Goal: Transaction & Acquisition: Purchase product/service

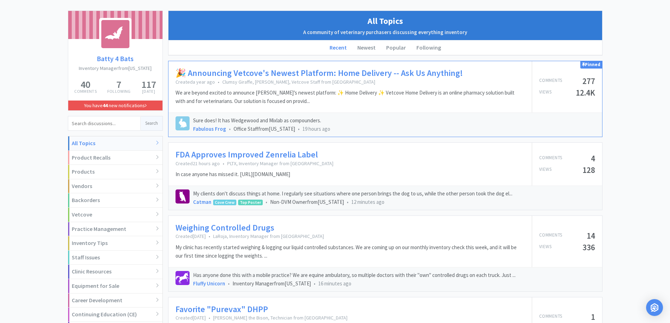
scroll to position [70, 0]
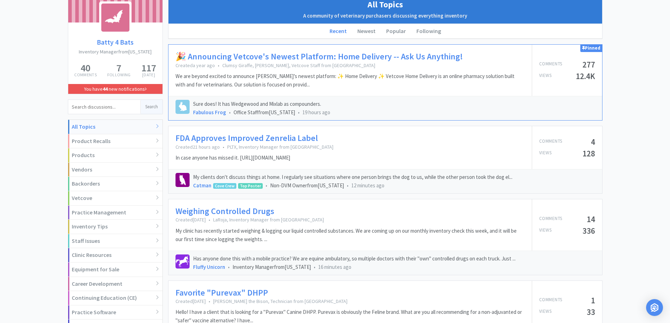
drag, startPoint x: 241, startPoint y: 211, endPoint x: 273, endPoint y: 198, distance: 34.3
click at [241, 211] on link "Weighing Controlled Drugs" at bounding box center [224, 211] width 99 height 10
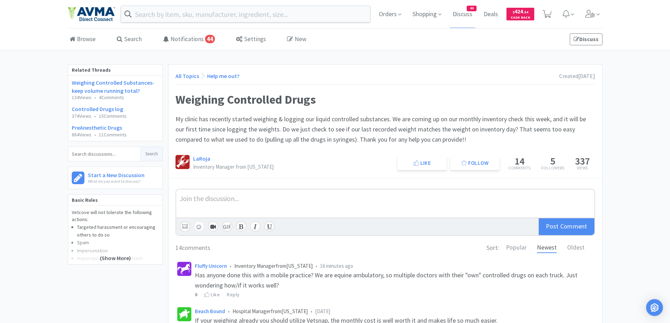
click at [546, 13] on icon at bounding box center [546, 14] width 9 height 8
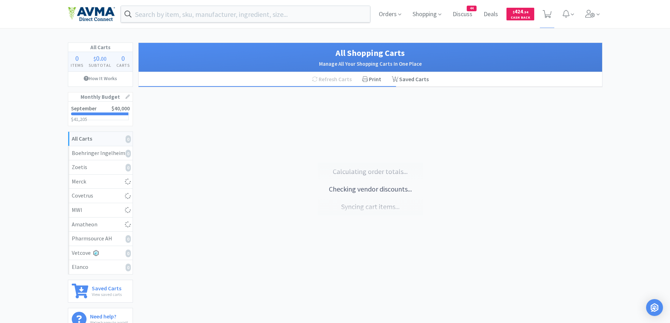
scroll to position [70, 0]
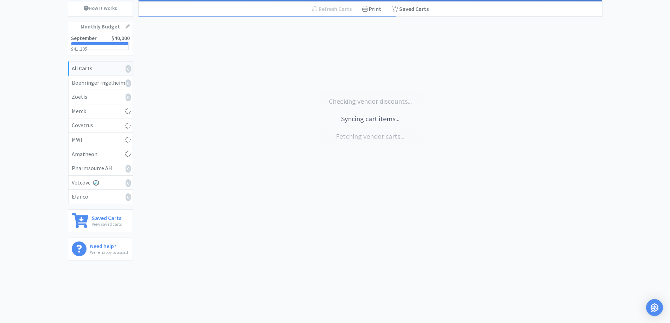
select select "5"
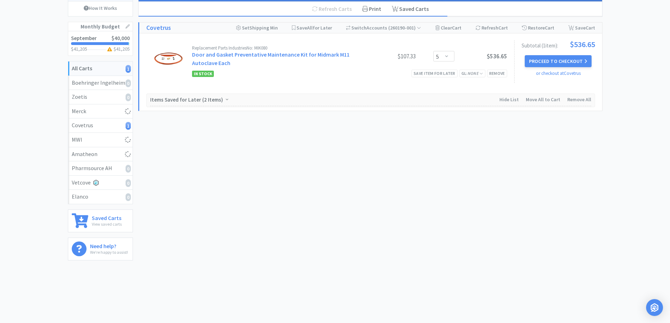
select select "1"
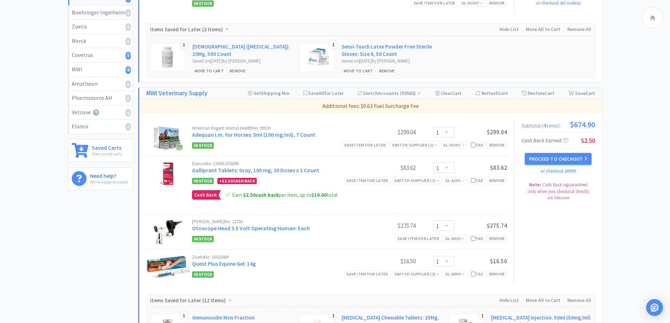
scroll to position [211, 0]
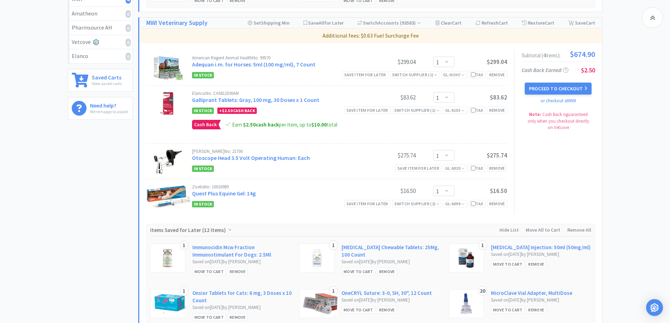
click at [98, 168] on div "All Carts 5 Items $ 1,211 . 55 Subtotal 2 Carts How It Works Monthly Budget Sep…" at bounding box center [103, 136] width 70 height 609
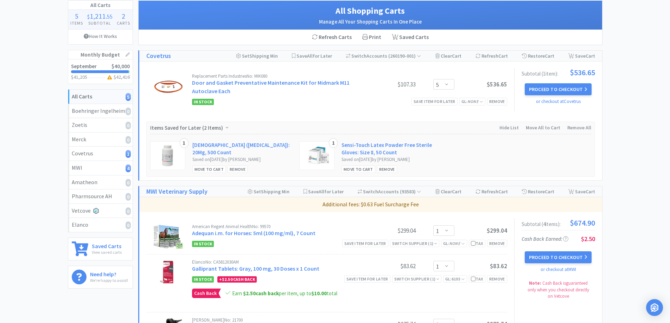
scroll to position [70, 0]
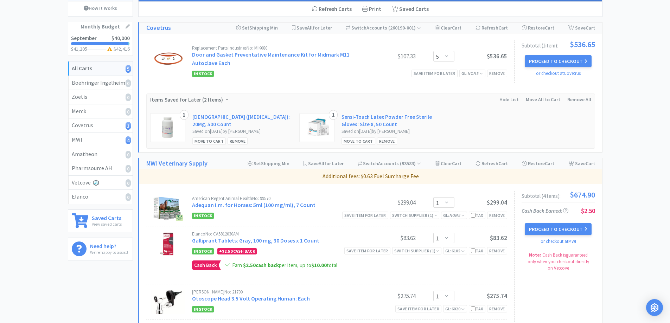
click at [631, 84] on div "All Carts 5 Items $ 1,211 . 55 Subtotal 2 Carts How It Works Monthly Budget Sep…" at bounding box center [335, 276] width 670 height 609
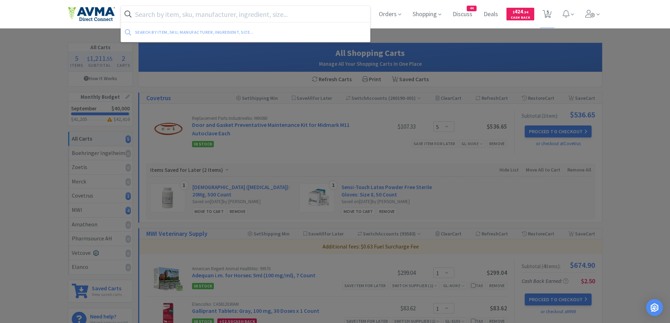
click at [211, 16] on input "text" at bounding box center [245, 14] width 249 height 16
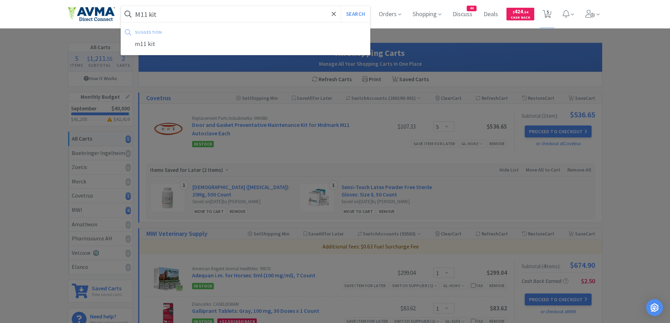
type input "M11 kit"
click at [341, 6] on button "Search" at bounding box center [355, 14] width 29 height 16
select select "5"
select select "1"
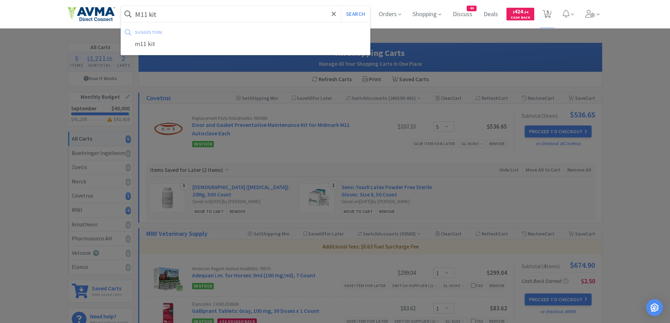
select select "1"
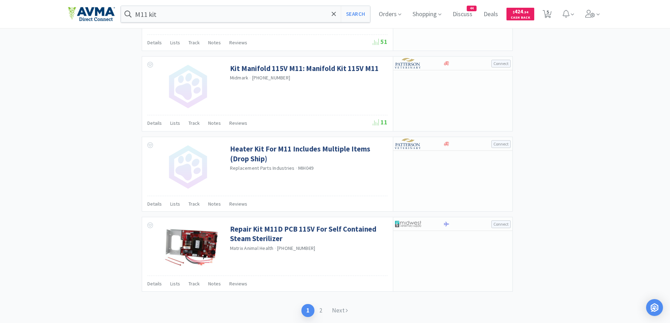
scroll to position [1005, 0]
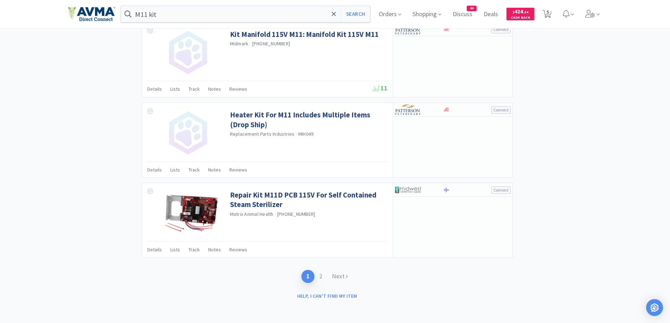
click at [337, 267] on div "1 2 Next" at bounding box center [327, 276] width 371 height 27
click at [336, 274] on link "Next" at bounding box center [340, 276] width 26 height 13
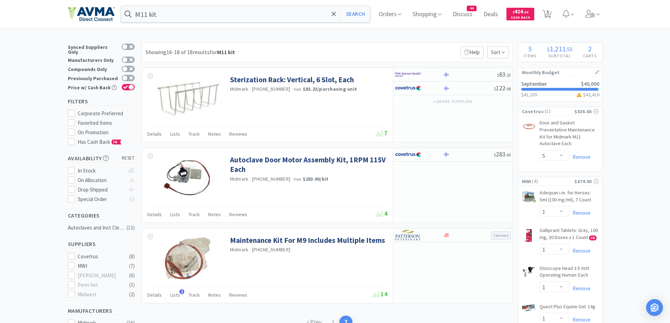
scroll to position [133, 0]
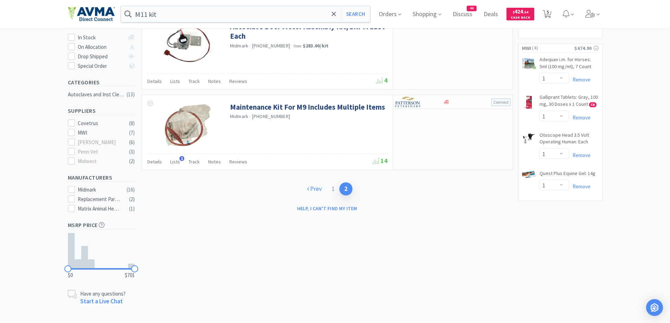
click at [319, 188] on link "Prev" at bounding box center [314, 188] width 25 height 13
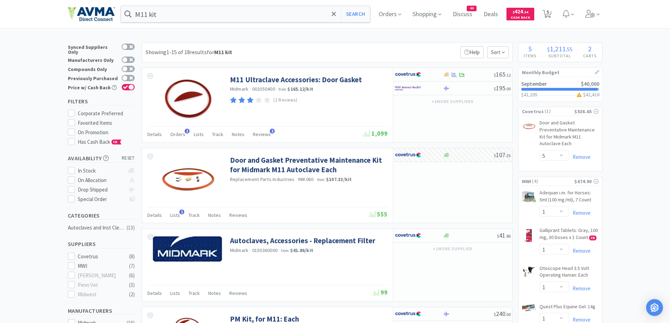
click at [554, 11] on span "5" at bounding box center [547, 14] width 14 height 28
select select "5"
select select "1"
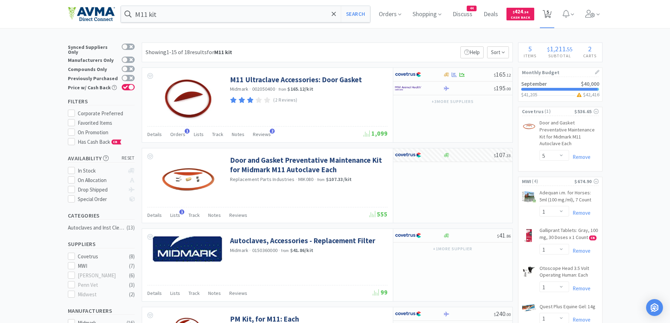
select select "1"
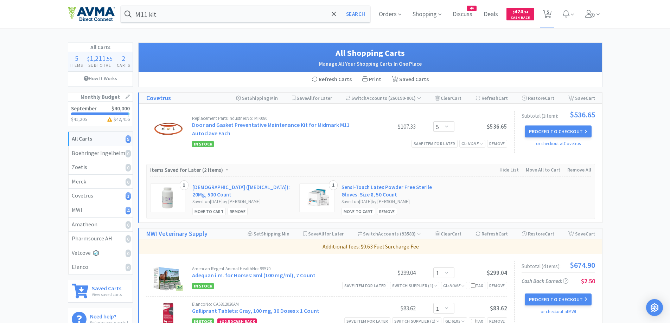
click at [230, 15] on input "M11 kit" at bounding box center [245, 14] width 249 height 16
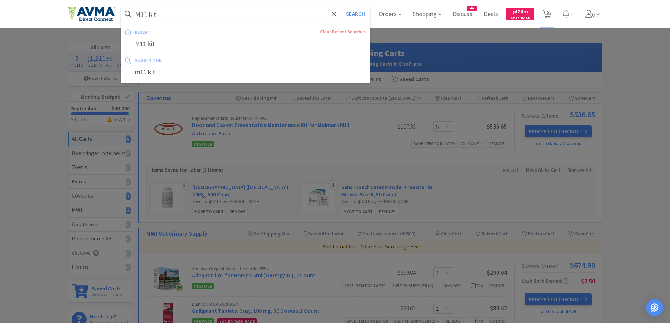
paste input "[PHONE_NUMBER]"
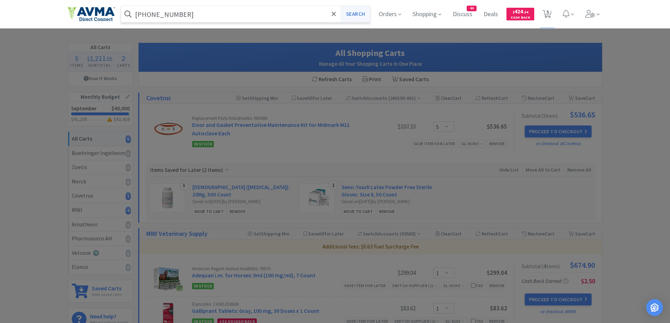
type input "[PHONE_NUMBER]"
click at [348, 15] on button "Search" at bounding box center [355, 14] width 29 height 16
select select "5"
select select "1"
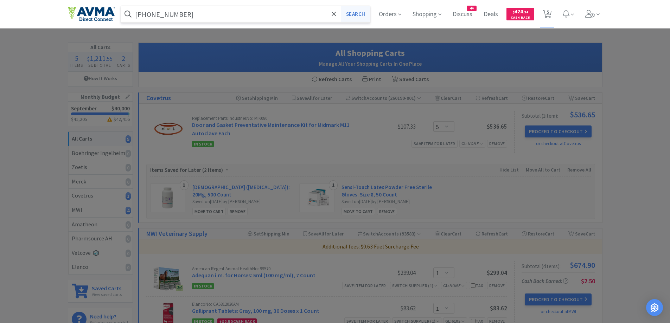
select select "1"
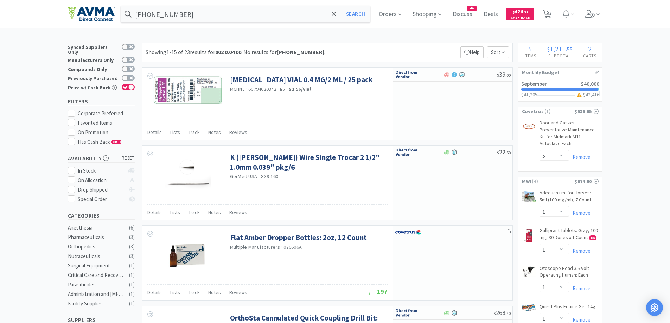
click at [549, 14] on span "5" at bounding box center [547, 12] width 2 height 28
select select "5"
select select "1"
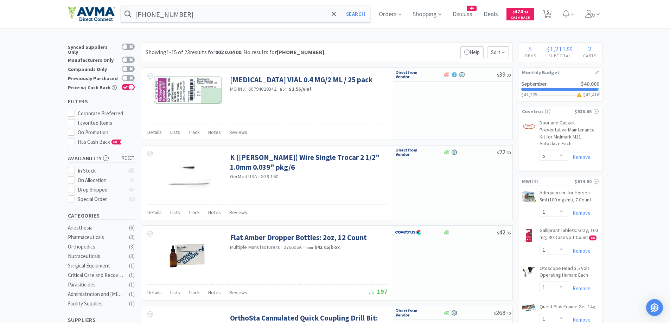
select select "1"
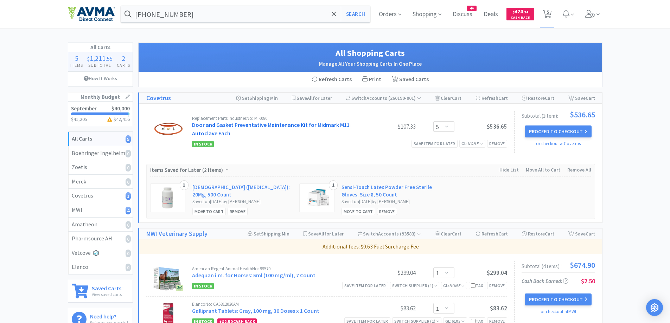
click at [202, 124] on link "Door and Gasket Preventative Maintenance Kit for Midmark M11 Autoclave Each" at bounding box center [270, 128] width 157 height 15
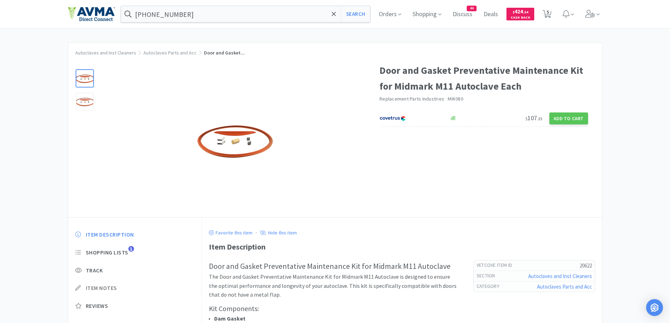
click at [81, 289] on icon at bounding box center [78, 288] width 6 height 6
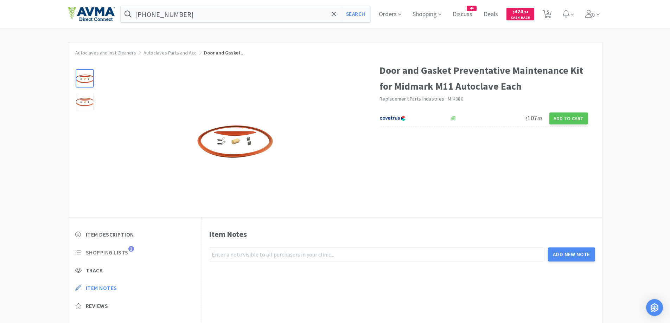
click at [117, 250] on span "Shopping Lists" at bounding box center [107, 252] width 43 height 7
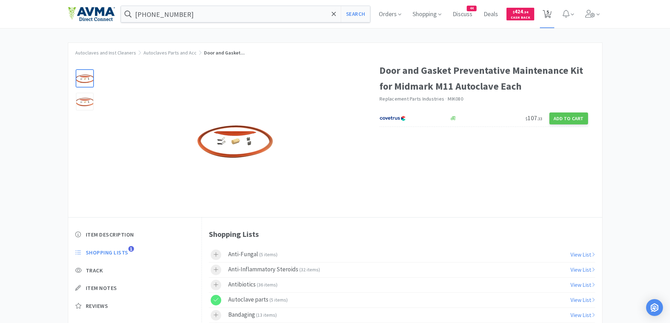
click at [549, 14] on span "5" at bounding box center [547, 12] width 2 height 28
select select "5"
select select "1"
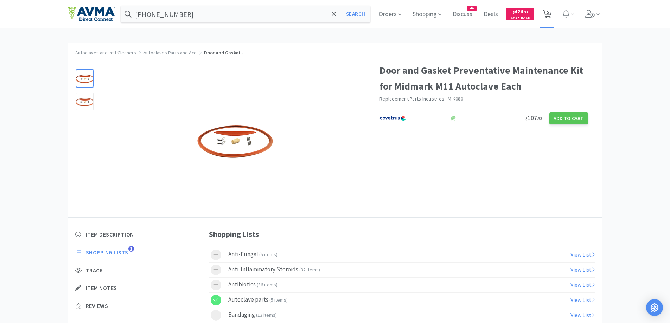
select select "1"
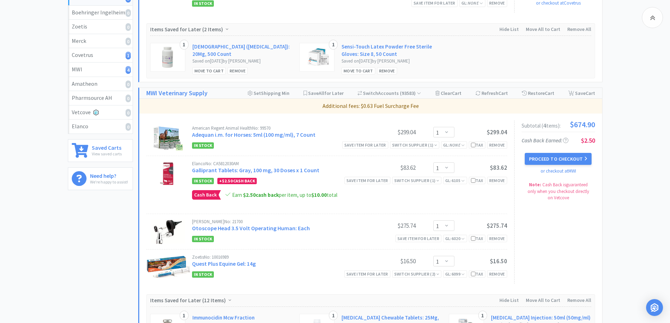
scroll to position [211, 0]
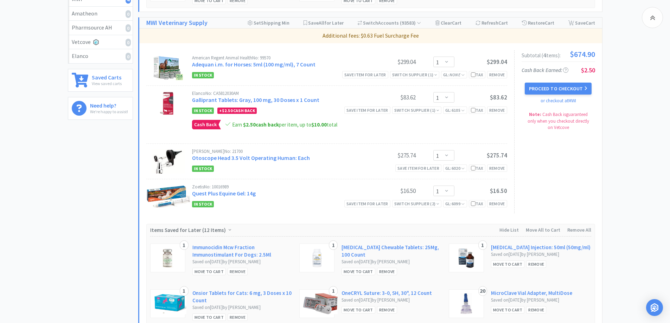
click at [74, 203] on div "All Carts 5 Items $ 1,211 . 55 Subtotal 2 Carts How It Works Monthly Budget Sep…" at bounding box center [103, 136] width 70 height 609
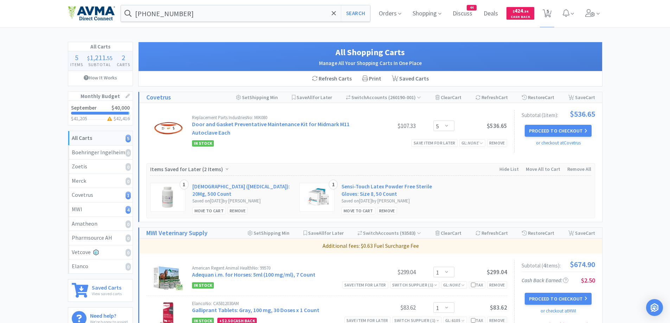
scroll to position [0, 0]
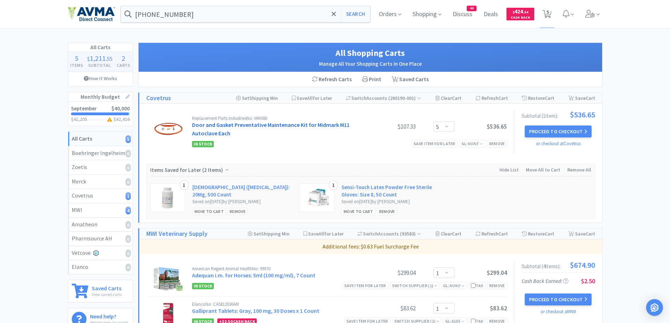
click at [241, 124] on link "Door and Gasket Preventative Maintenance Kit for Midmark M11 Autoclave Each" at bounding box center [270, 128] width 157 height 15
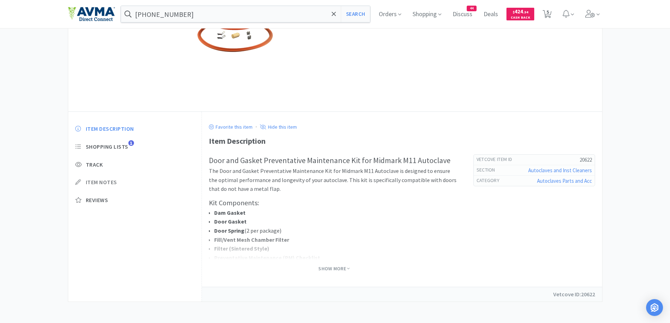
click at [108, 184] on span "Item Notes" at bounding box center [101, 182] width 31 height 7
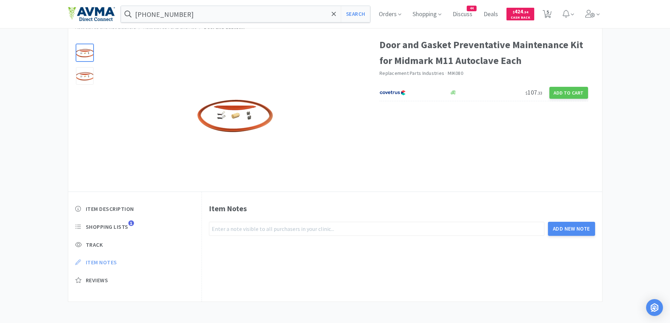
scroll to position [26, 0]
click at [248, 228] on input "text" at bounding box center [376, 229] width 335 height 14
type input "++634"
click at [588, 231] on button "Add New Note" at bounding box center [571, 229] width 47 height 14
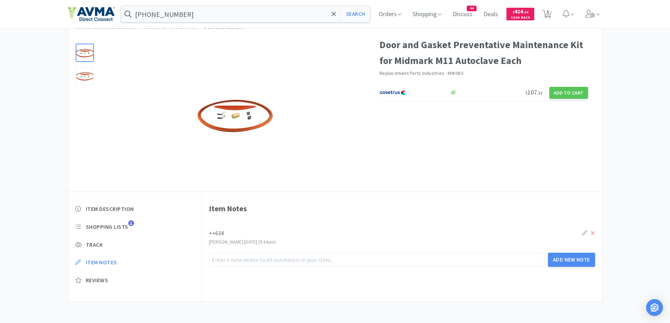
scroll to position [0, 0]
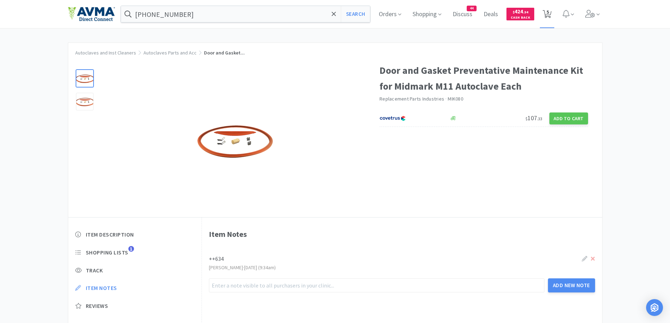
click at [549, 12] on span "5" at bounding box center [547, 12] width 2 height 28
select select "5"
select select "1"
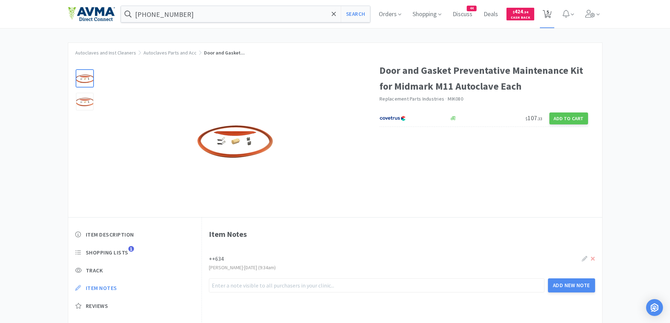
select select "1"
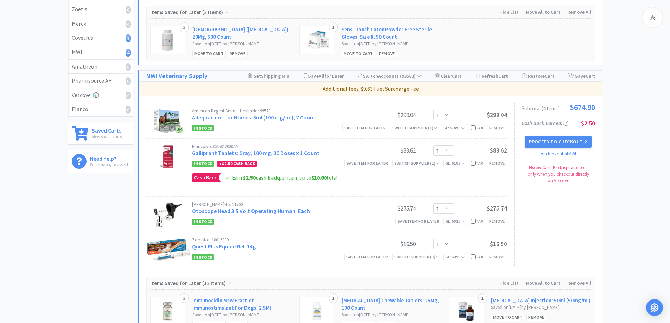
scroll to position [141, 0]
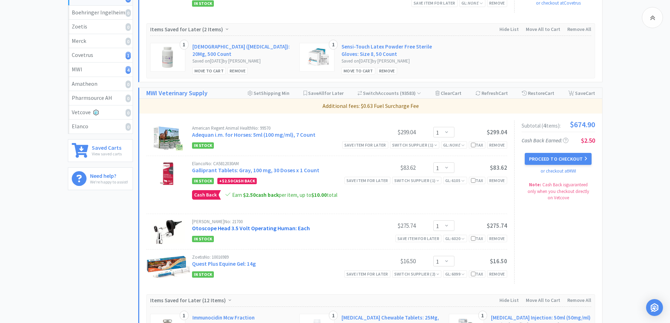
click at [266, 229] on link "Otoscope Head 3.5 Volt Operating Human: Each" at bounding box center [251, 228] width 118 height 7
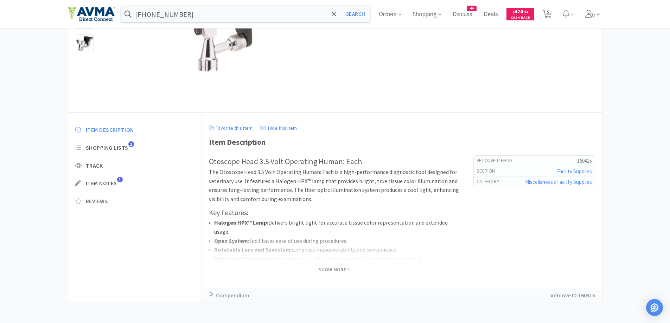
scroll to position [105, 0]
click at [107, 179] on div "Item Description Shopping Lists 1 Track Item Notes 1 Reviews" at bounding box center [135, 169] width 134 height 103
click at [110, 178] on div "Item Description Shopping Lists 1 Track Item Notes 1 Reviews" at bounding box center [135, 169] width 134 height 103
click at [107, 181] on span "Item Notes" at bounding box center [101, 182] width 31 height 7
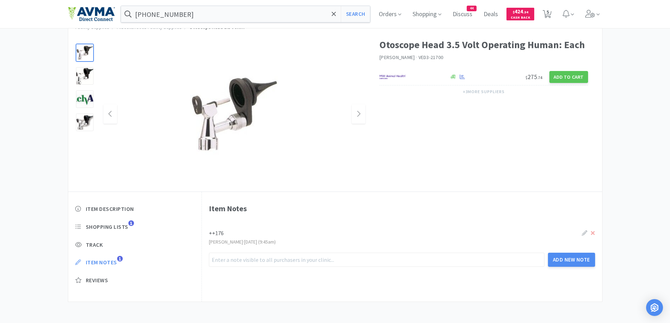
scroll to position [26, 0]
click at [551, 13] on icon at bounding box center [546, 14] width 9 height 8
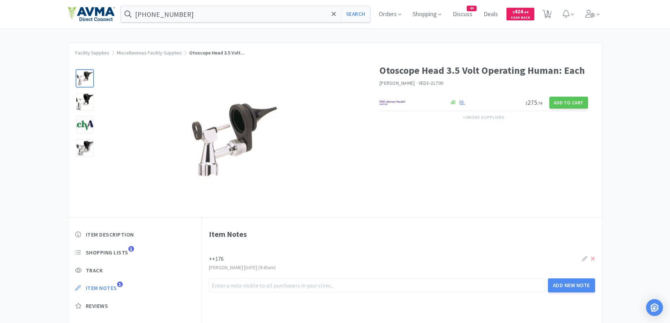
select select "5"
select select "1"
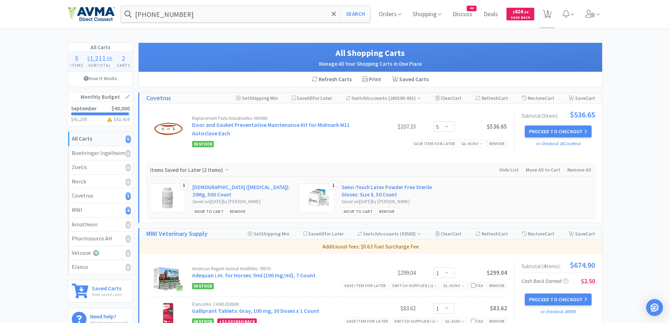
click at [46, 36] on div "[PHONE_NUMBER] Search Orders Shopping Discuss Discuss 44 Deals Deals $ 424 . 34…" at bounding box center [335, 325] width 670 height 651
click at [332, 14] on icon at bounding box center [334, 14] width 5 height 7
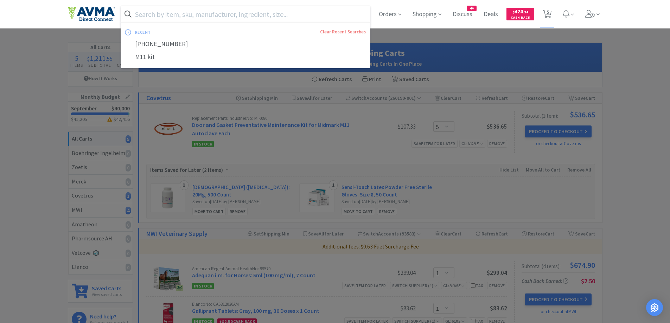
click at [148, 13] on input "text" at bounding box center [245, 14] width 249 height 16
click at [154, 11] on input "text" at bounding box center [245, 14] width 249 height 16
click at [176, 12] on input "text" at bounding box center [245, 14] width 249 height 16
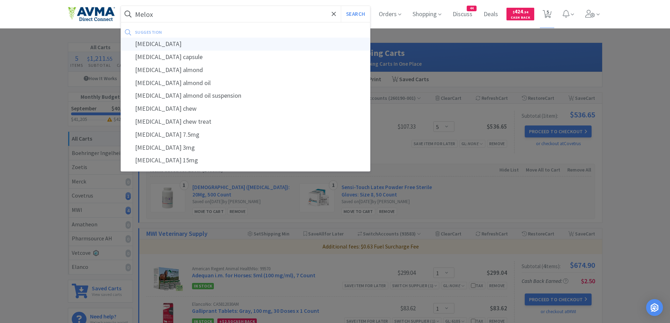
click at [168, 40] on div "[MEDICAL_DATA]" at bounding box center [245, 44] width 249 height 13
type input "[MEDICAL_DATA]"
select select "5"
select select "1"
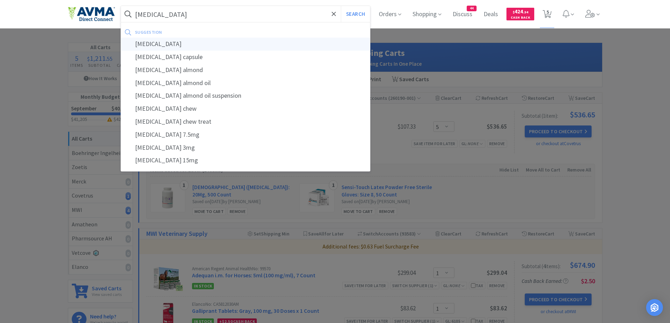
select select "1"
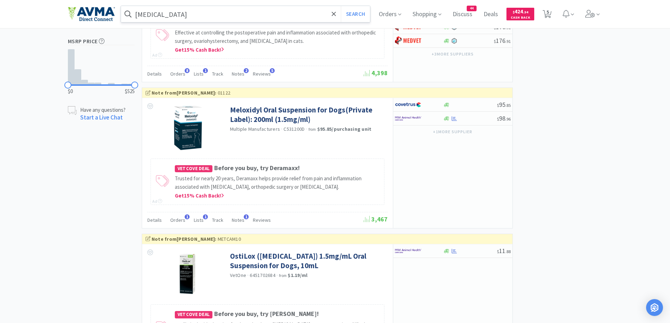
scroll to position [569, 0]
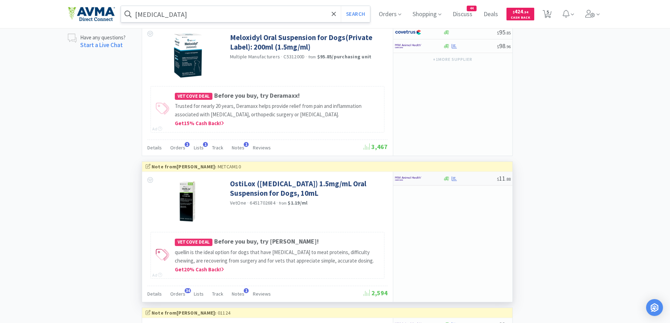
click at [439, 179] on div at bounding box center [419, 179] width 48 height 12
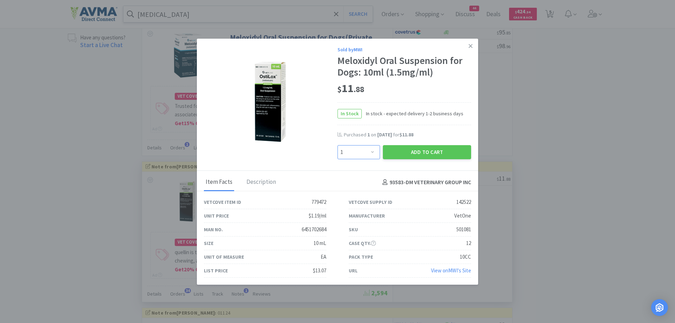
click at [361, 147] on select "Enter Quantity 1 2 3 4 5 6 7 8 9 10 11 12 13 14 15 16 17 18 19 20 Enter Quantity" at bounding box center [358, 152] width 43 height 14
select select "2"
click at [337, 145] on select "Enter Quantity 1 2 3 4 5 6 7 8 9 10 11 12 13 14 15 16 17 18 19 20 Enter Quantity" at bounding box center [358, 152] width 43 height 14
click at [414, 153] on button "Add to Cart" at bounding box center [427, 152] width 88 height 14
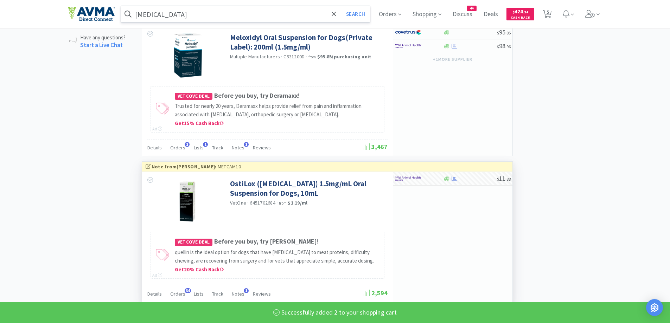
select select "2"
select select "1"
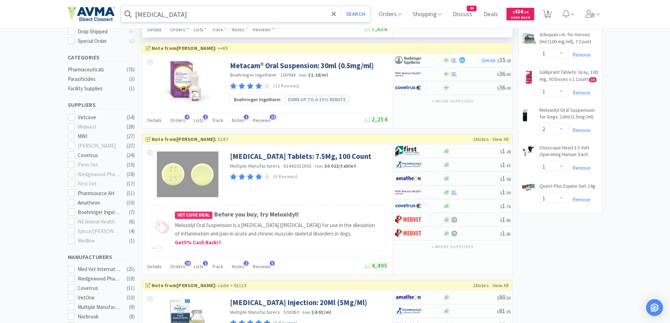
scroll to position [77, 0]
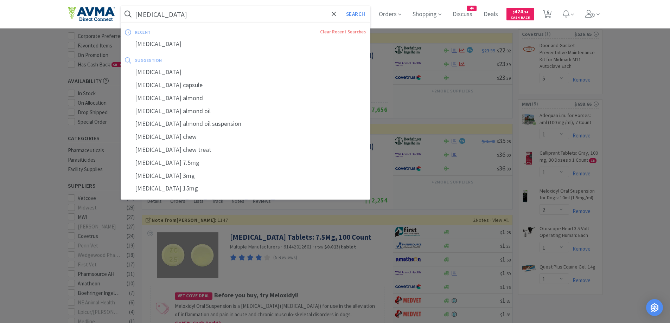
click at [201, 18] on input "[MEDICAL_DATA]" at bounding box center [245, 14] width 249 height 16
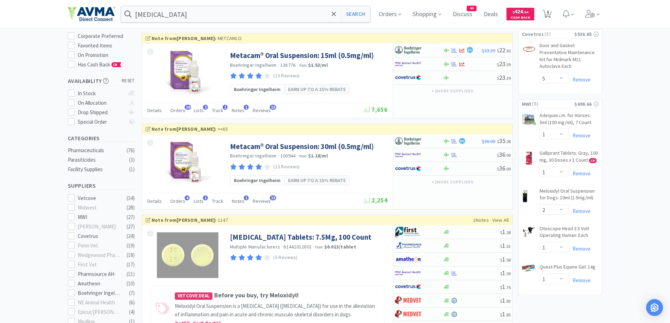
click at [4, 131] on div at bounding box center [335, 161] width 670 height 323
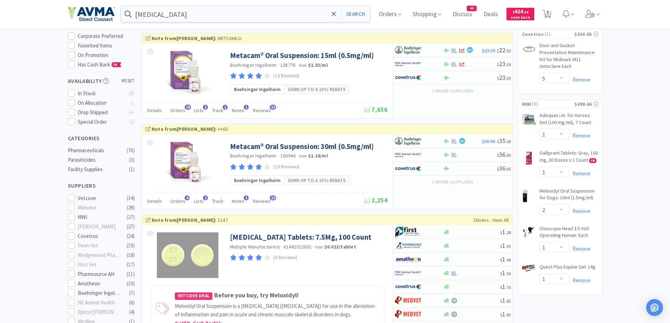
click at [82, 51] on div "On Promotion" at bounding box center [106, 55] width 57 height 8
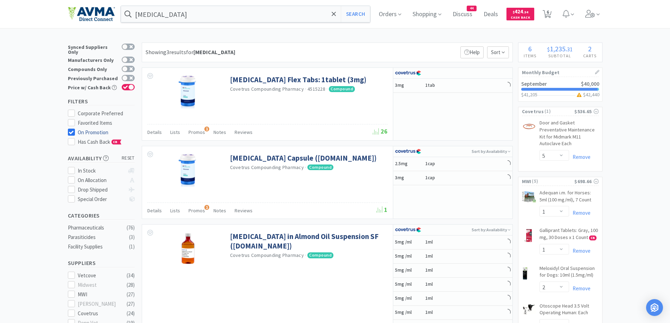
click at [71, 129] on div at bounding box center [71, 132] width 7 height 7
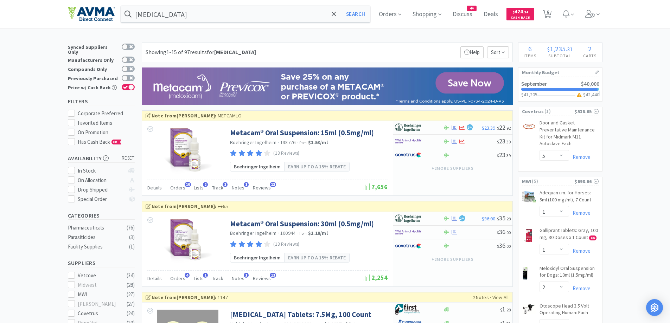
click at [541, 16] on div "Orders Shopping Discuss Discuss 44 Deals Deals $ 424 . 34 Cash Back 6 6" at bounding box center [487, 14] width 229 height 28
drag, startPoint x: 547, startPoint y: 14, endPoint x: 498, endPoint y: 41, distance: 55.6
click at [547, 13] on icon at bounding box center [546, 14] width 9 height 8
select select "5"
select select "1"
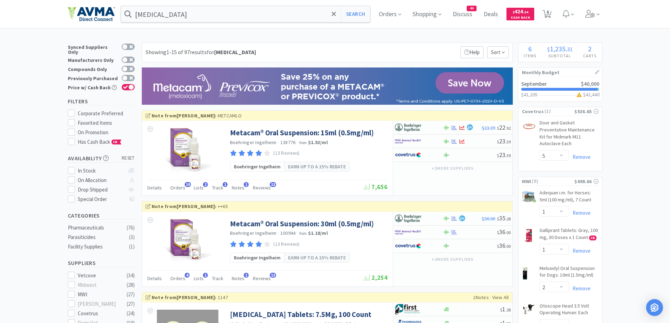
select select "1"
select select "2"
select select "1"
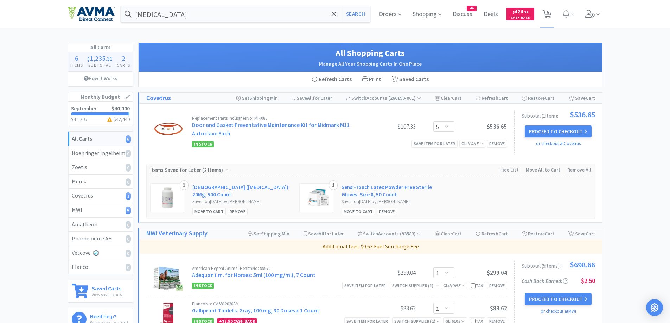
scroll to position [141, 0]
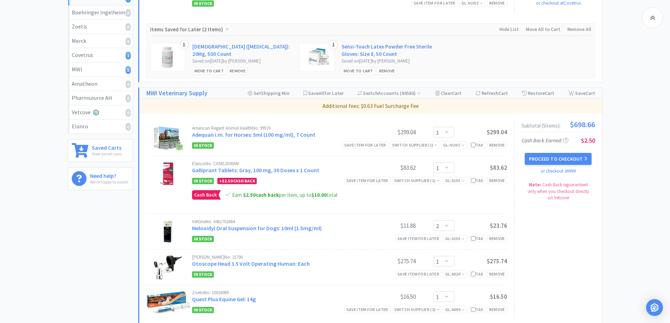
drag, startPoint x: 621, startPoint y: 236, endPoint x: 606, endPoint y: 236, distance: 14.4
click at [621, 236] on div "All Carts 6 Items $ 1,235 . 31 Subtotal 2 Carts How It Works Monthly Budget Sep…" at bounding box center [335, 224] width 670 height 644
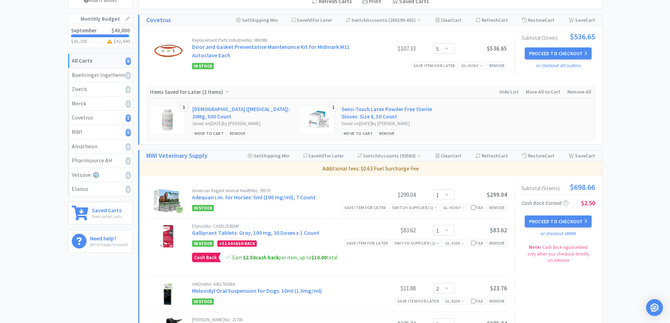
scroll to position [0, 0]
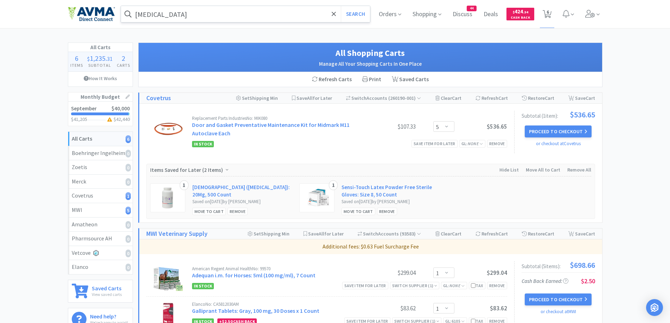
click at [232, 12] on input "[MEDICAL_DATA]" at bounding box center [245, 14] width 249 height 16
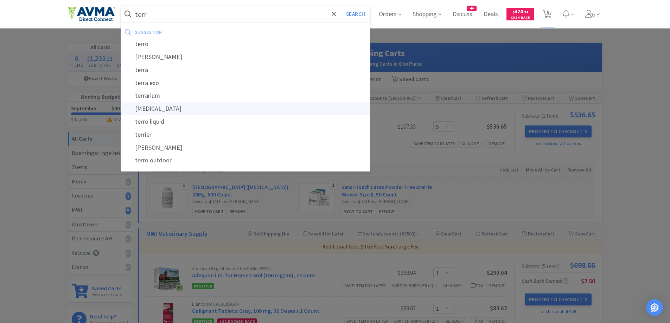
click at [147, 107] on div "[MEDICAL_DATA]" at bounding box center [245, 108] width 249 height 13
type input "[MEDICAL_DATA]"
select select "5"
select select "1"
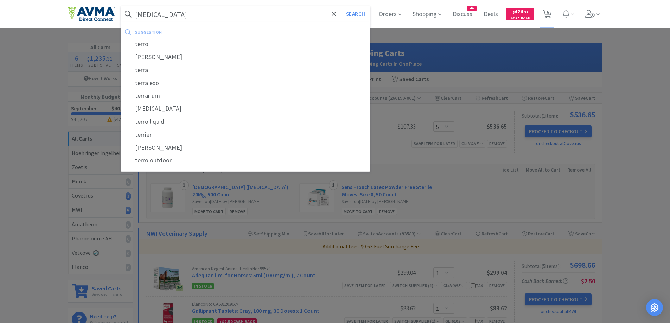
select select "2"
select select "1"
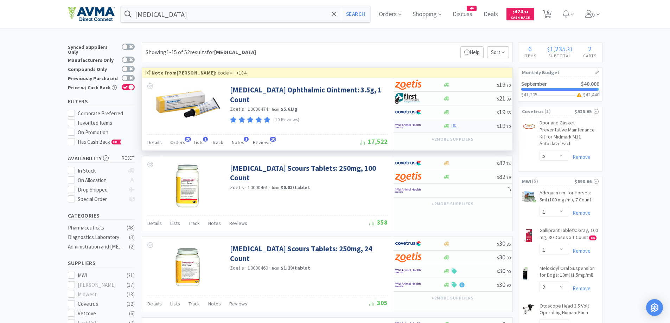
click at [435, 128] on div at bounding box center [419, 126] width 48 height 12
select select "1"
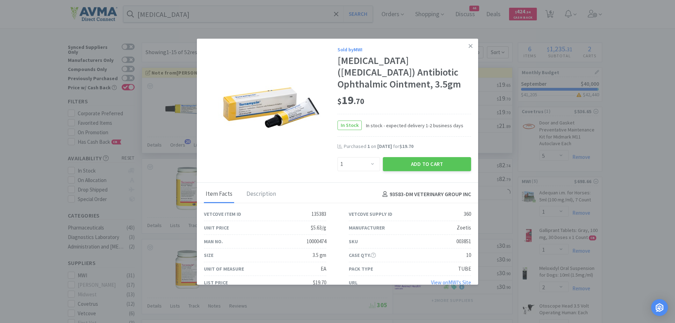
click at [419, 106] on div "$ 19 . 70" at bounding box center [404, 100] width 134 height 15
click at [413, 165] on button "Add to Cart" at bounding box center [427, 164] width 88 height 14
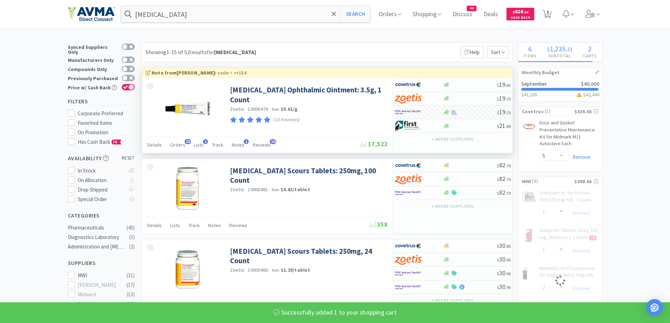
select select "1"
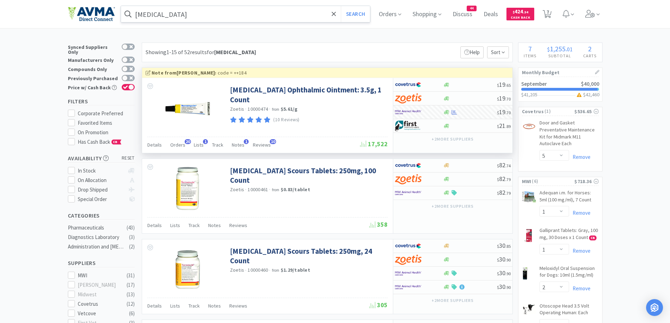
click at [204, 9] on input "[MEDICAL_DATA]" at bounding box center [245, 14] width 249 height 16
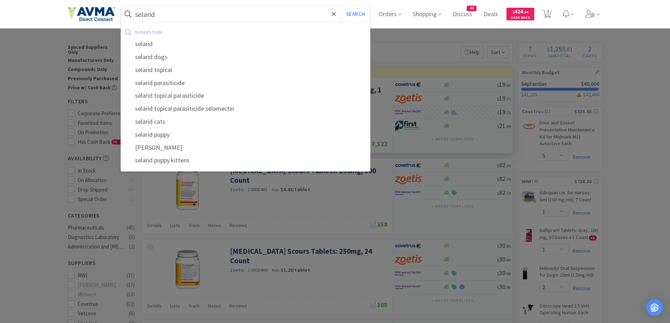
type input "selarid"
click at [341, 6] on button "Search" at bounding box center [355, 14] width 29 height 16
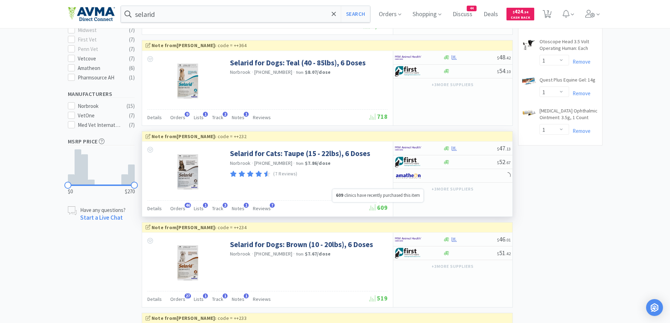
scroll to position [281, 0]
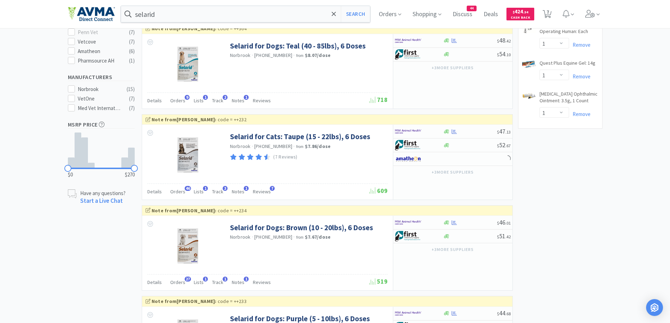
click at [444, 124] on div "In Stock - In stock - expected delivery 1-2 business days. Non-Returnable." at bounding box center [446, 118] width 141 height 19
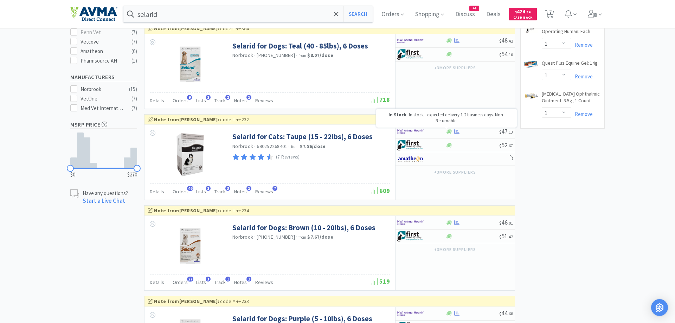
select select "1"
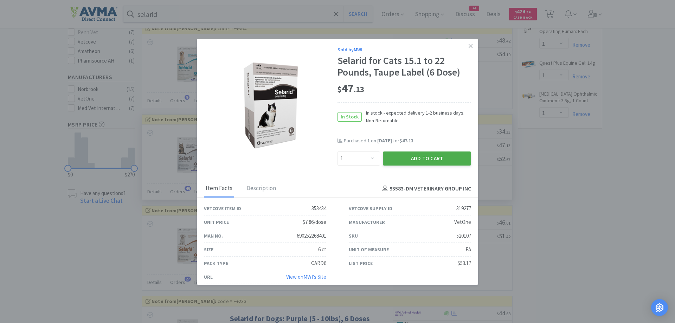
click at [397, 156] on button "Add to Cart" at bounding box center [427, 159] width 88 height 14
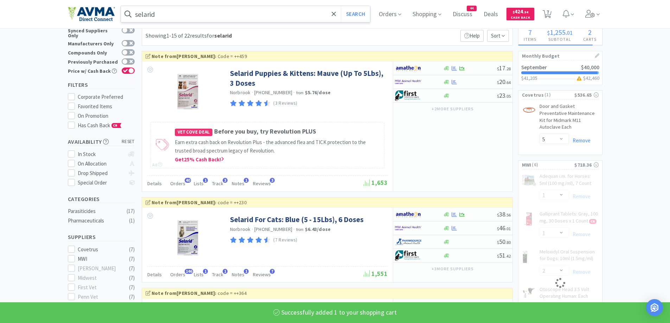
scroll to position [0, 0]
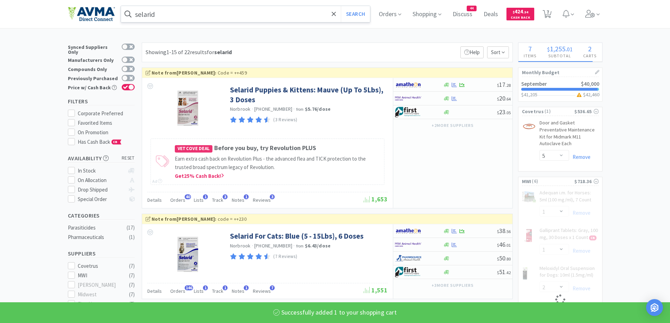
click at [165, 7] on input "selarid" at bounding box center [245, 14] width 249 height 16
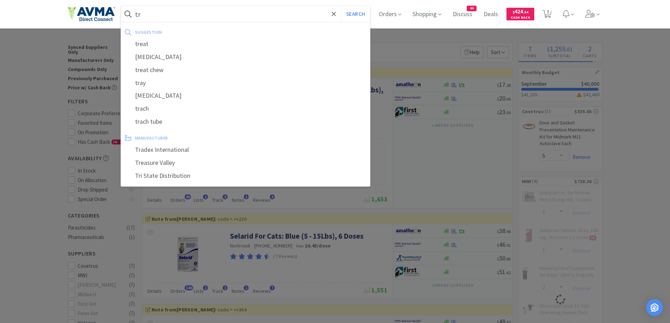
type input "tri"
select select "1"
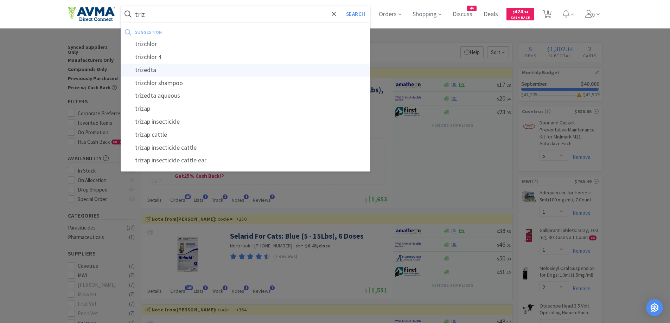
click at [191, 74] on div "trizedta" at bounding box center [245, 70] width 249 height 13
type input "trizedta"
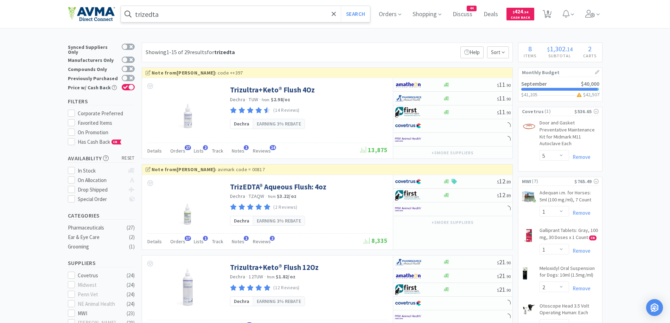
click at [360, 48] on div "Showing 1-15 of 29 results for trizedta Filters Help Sort" at bounding box center [327, 53] width 371 height 20
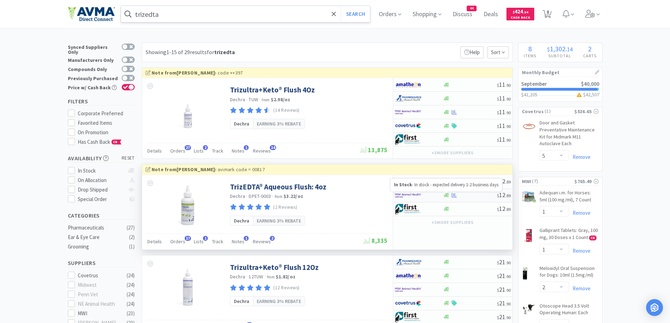
click at [448, 194] on icon at bounding box center [446, 195] width 5 height 4
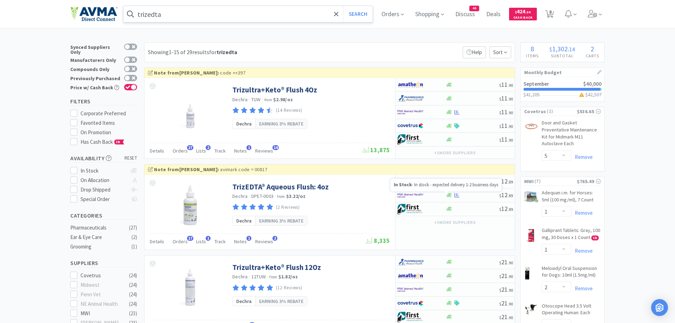
select select "1"
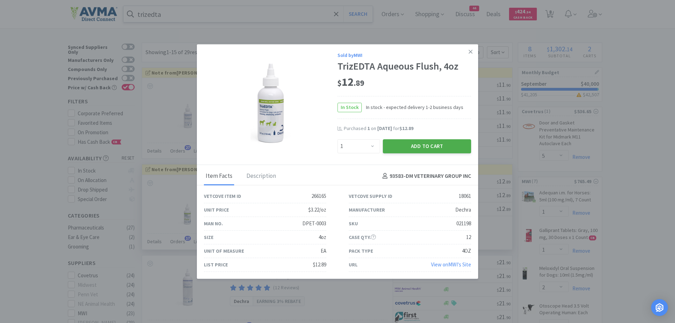
click at [419, 144] on button "Add to Cart" at bounding box center [427, 146] width 88 height 14
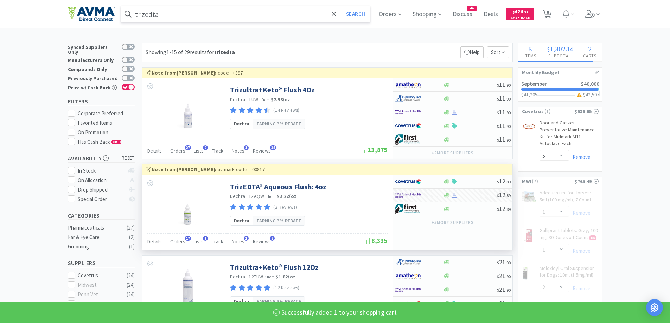
select select "1"
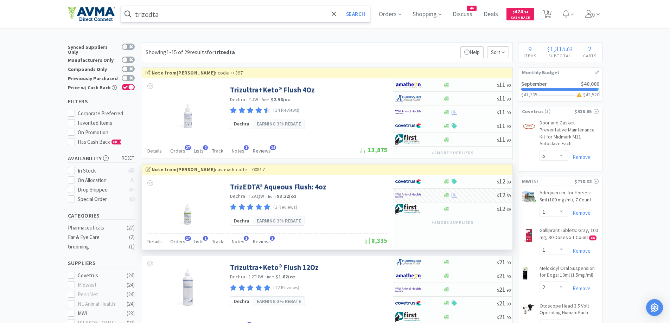
click at [232, 11] on input "trizedta" at bounding box center [245, 14] width 249 height 16
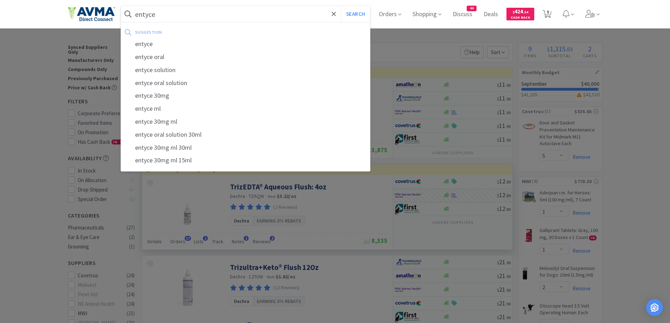
type input "entyce"
click at [341, 6] on button "Search" at bounding box center [355, 14] width 29 height 16
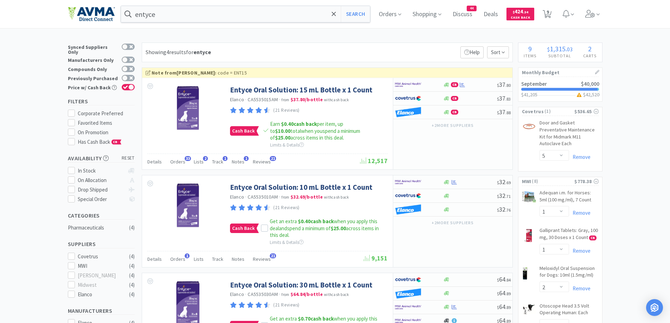
click at [385, 47] on div "Showing 4 results for entyce Filters Help Sort" at bounding box center [327, 53] width 371 height 20
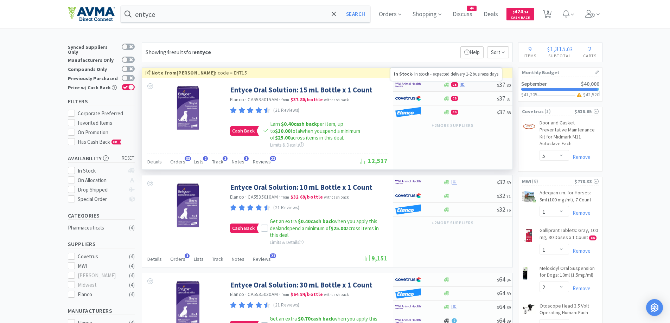
click at [446, 84] on icon at bounding box center [446, 85] width 5 height 4
select select "1"
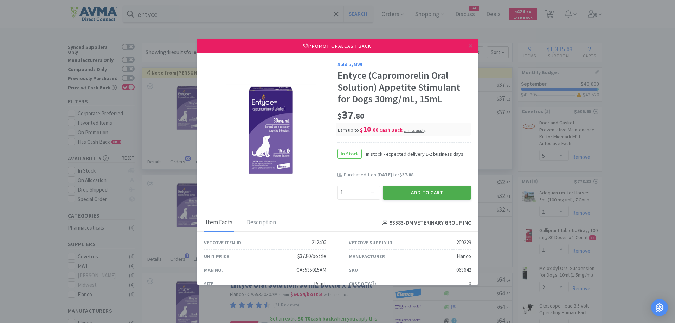
click at [424, 195] on button "Add to Cart" at bounding box center [427, 193] width 88 height 14
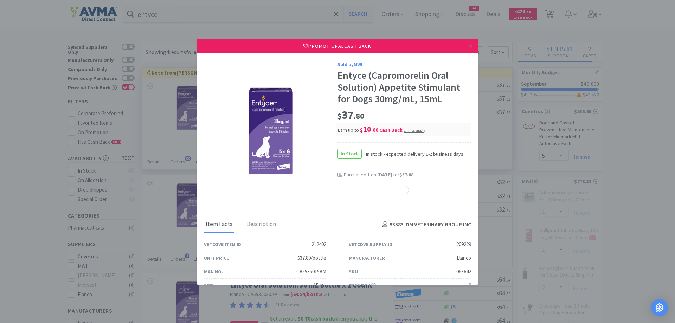
select select "1"
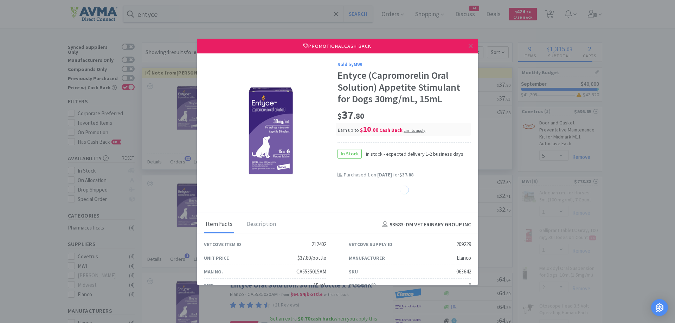
select select "1"
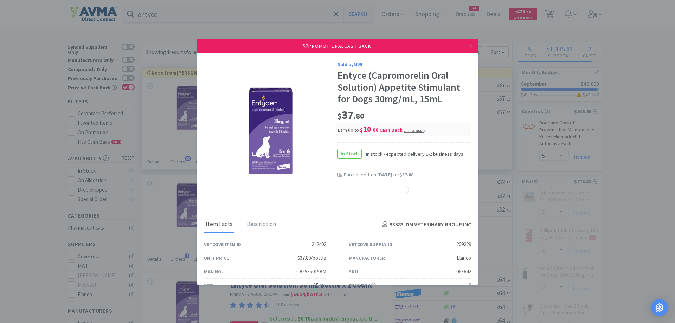
select select "1"
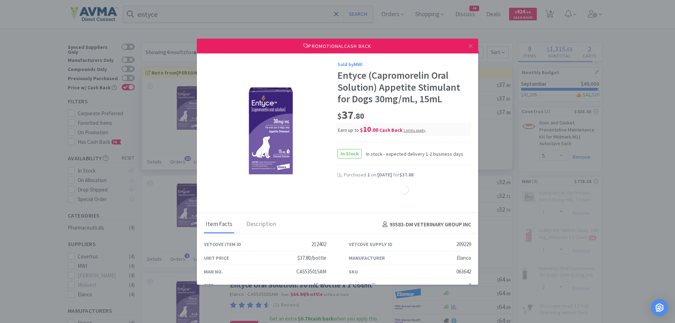
select select "1"
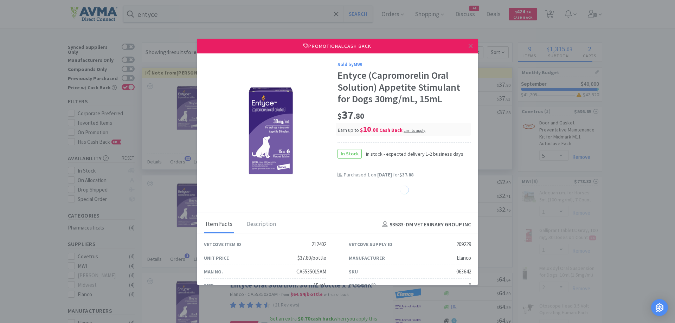
select select "1"
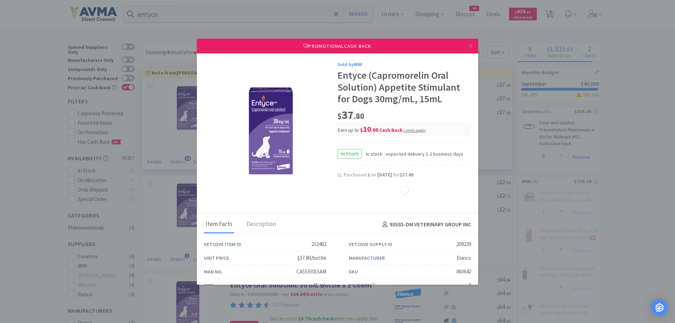
select select "1"
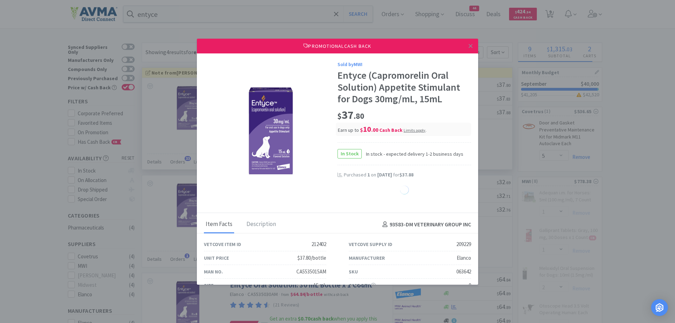
select select "1"
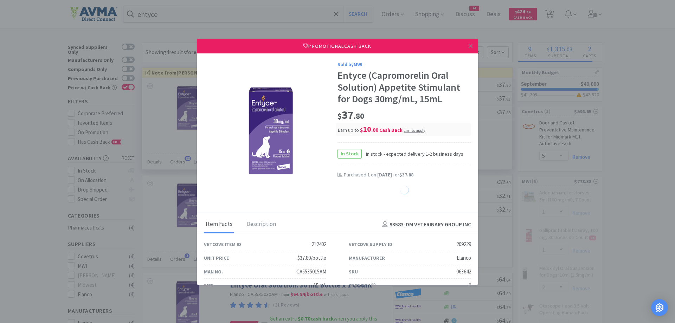
select select "1"
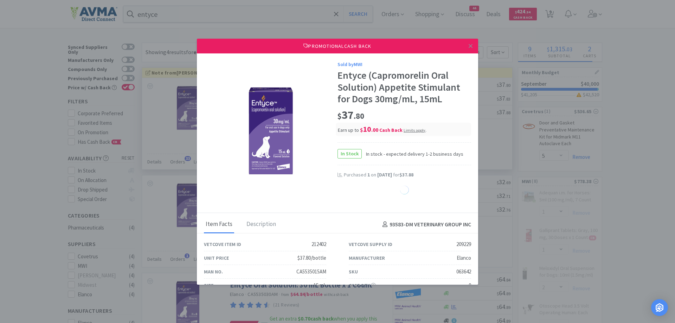
select select "1"
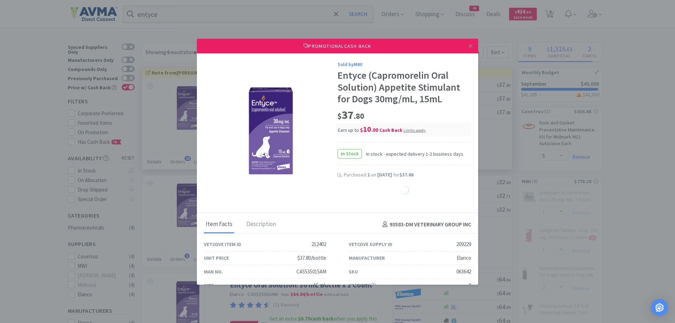
select select "1"
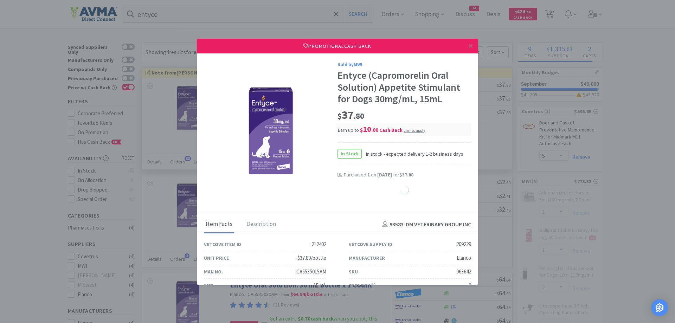
select select "1"
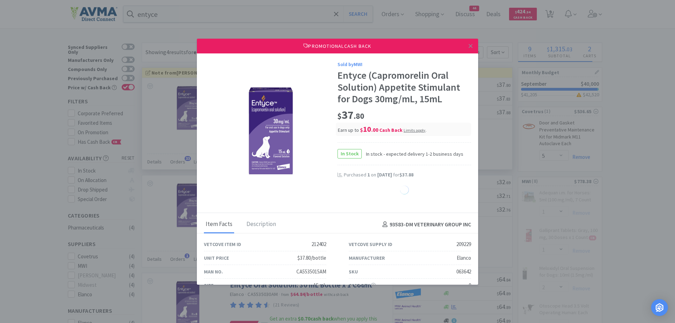
select select "1"
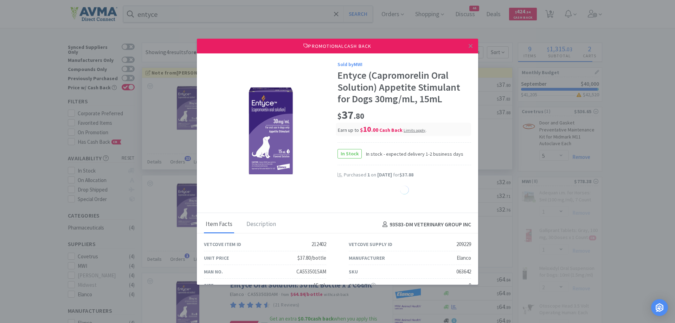
select select "1"
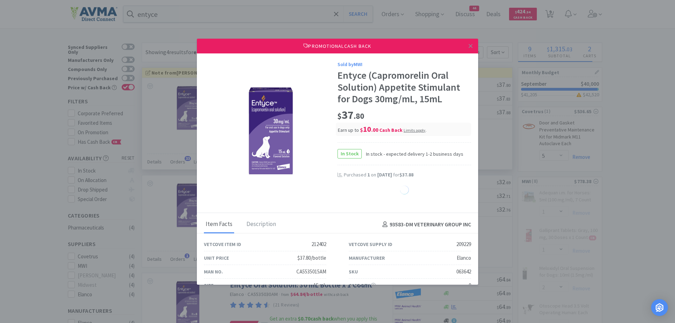
select select "1"
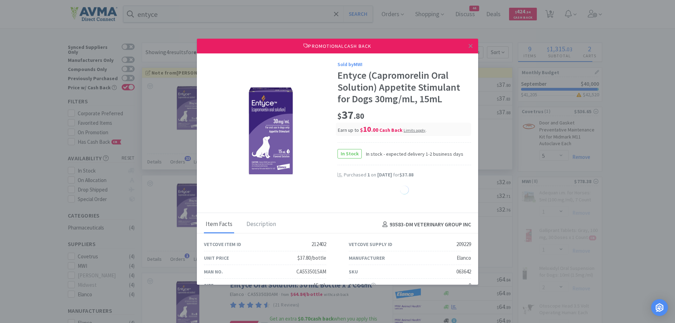
select select "1"
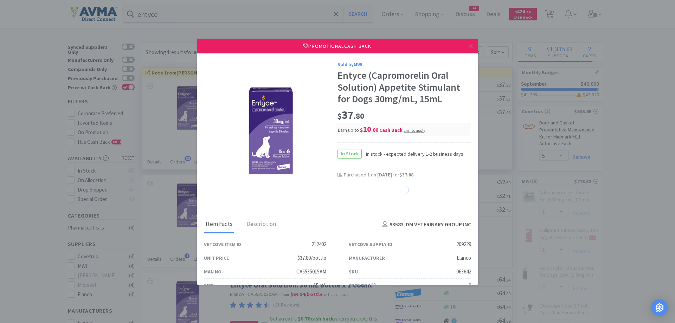
select select "1"
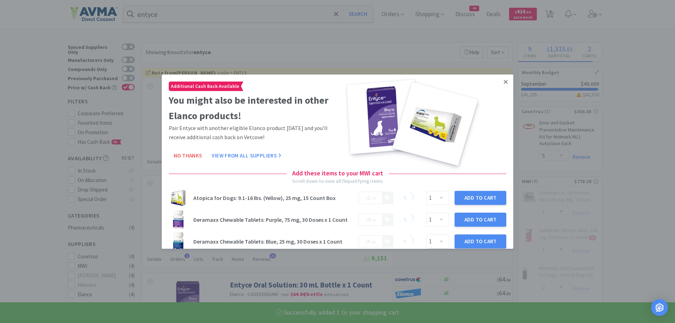
click at [504, 78] on link at bounding box center [506, 81] width 12 height 15
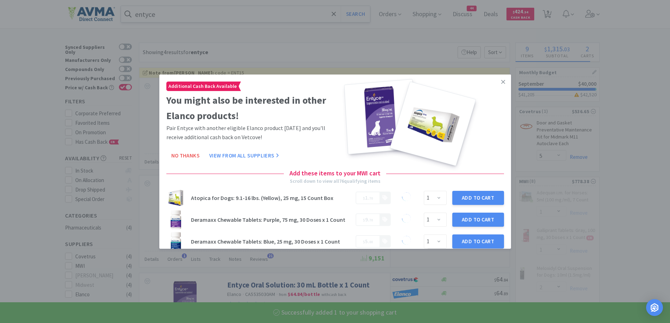
select select "1"
select select "2"
select select "1"
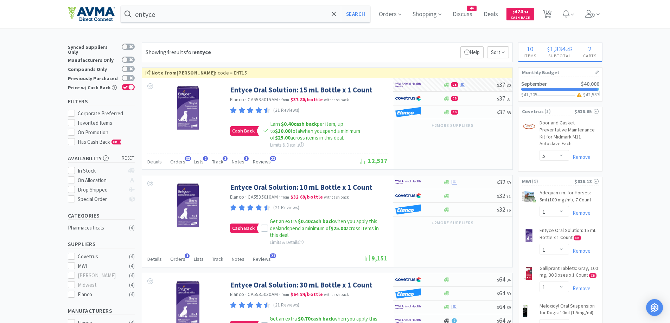
click at [275, 46] on div "Showing 4 results for entyce Filters Help Sort" at bounding box center [327, 53] width 371 height 20
click at [225, 15] on input "entyce" at bounding box center [245, 14] width 249 height 16
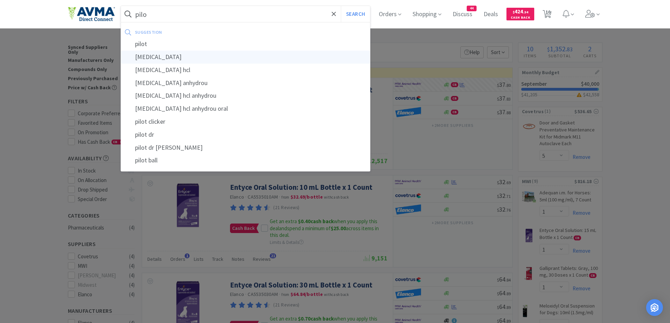
click at [161, 55] on div "[MEDICAL_DATA]" at bounding box center [245, 57] width 249 height 13
type input "[MEDICAL_DATA]"
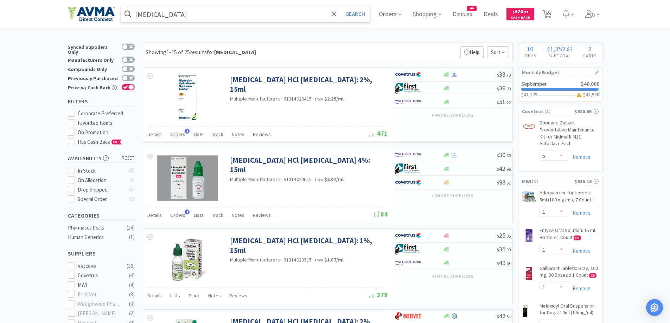
click at [449, 154] on icon at bounding box center [446, 155] width 5 height 4
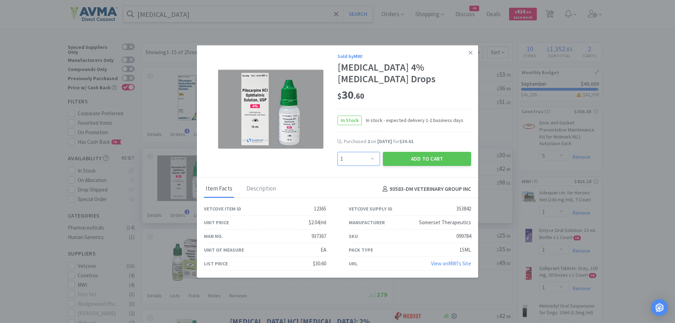
click at [362, 163] on select "Enter Quantity 1 2 3 4 5 6 7 8 9 10 11 12 13 14 15 16 17 18 19 20 Enter Quantity" at bounding box center [358, 159] width 43 height 14
select select "2"
click at [337, 152] on select "Enter Quantity 1 2 3 4 5 6 7 8 9 10 11 12 13 14 15 16 17 18 19 20 Enter Quantity" at bounding box center [358, 159] width 43 height 14
click at [431, 157] on button "Add to Cart" at bounding box center [427, 159] width 88 height 14
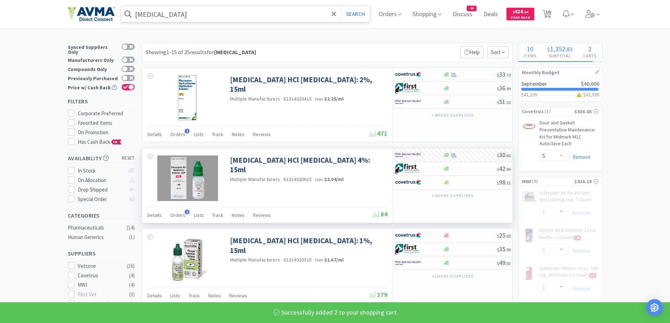
select select "2"
select select "1"
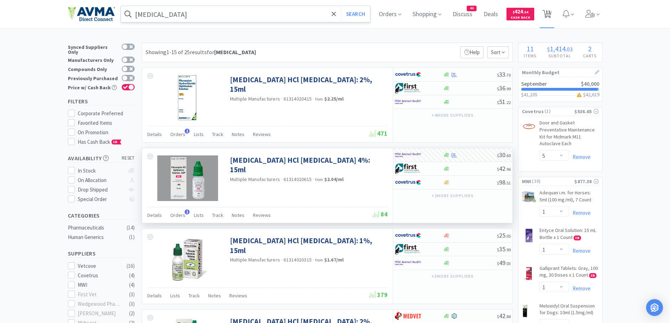
click at [550, 12] on span "11" at bounding box center [547, 12] width 5 height 28
select select "5"
select select "1"
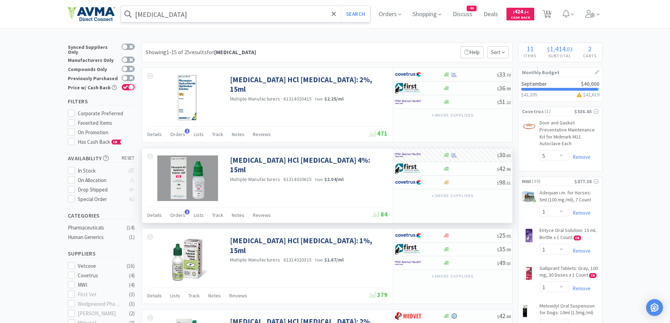
select select "2"
select select "1"
select select "2"
select select "1"
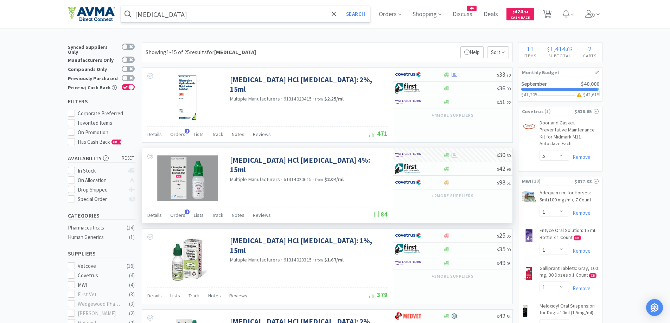
select select "1"
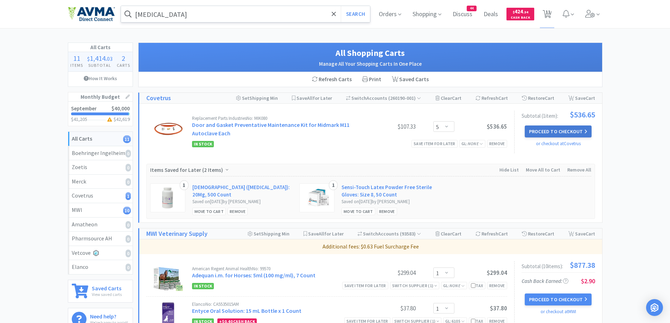
click at [578, 129] on button "Proceed to Checkout" at bounding box center [558, 132] width 67 height 12
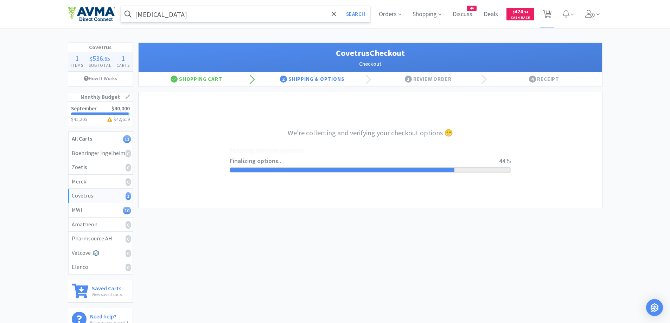
select select "9823230001194"
select select "cvt-standard-net"
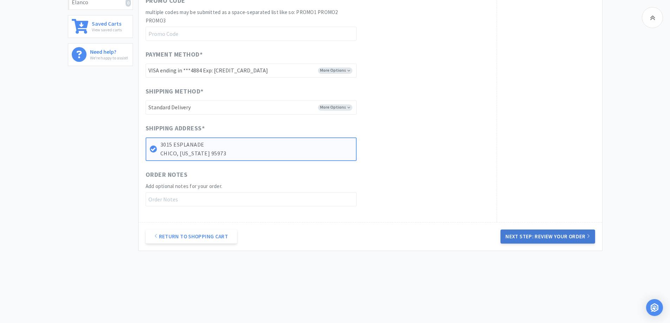
click at [572, 240] on button "Next Step: Review Your Order" at bounding box center [547, 237] width 94 height 14
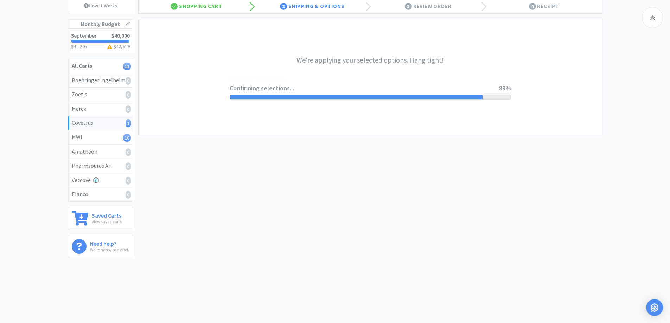
click at [657, 109] on div "Covetrus 1 Items $ 536 . 65 Subtotal 1 Carts How It Works Monthly Budget Septem…" at bounding box center [335, 117] width 670 height 294
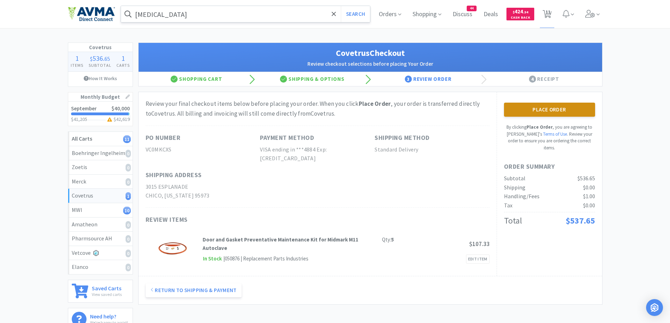
click at [509, 111] on button "Place Order" at bounding box center [549, 110] width 91 height 14
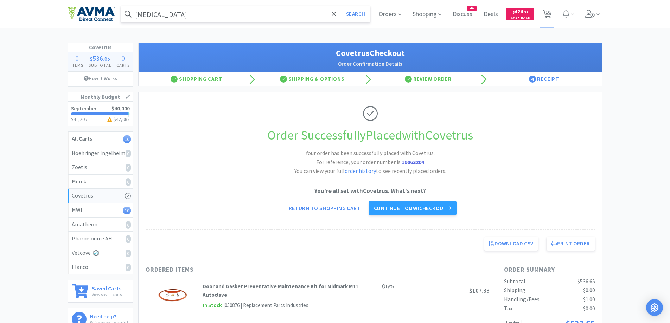
scroll to position [141, 0]
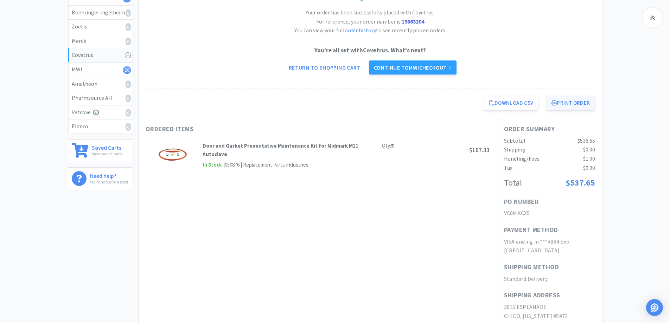
click at [556, 100] on button "Print Order" at bounding box center [570, 103] width 48 height 14
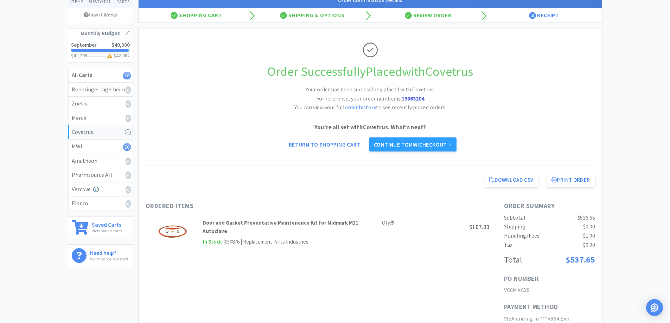
scroll to position [0, 0]
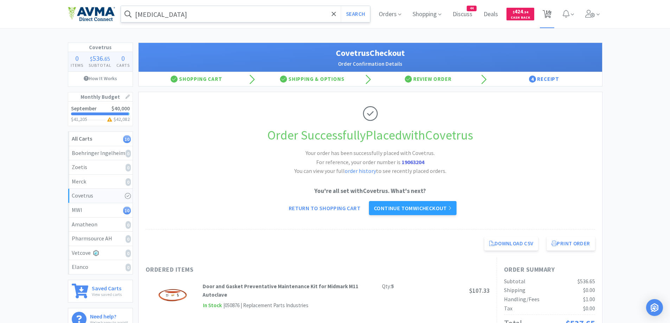
click at [546, 12] on span "10" at bounding box center [547, 12] width 5 height 28
select select "1"
select select "2"
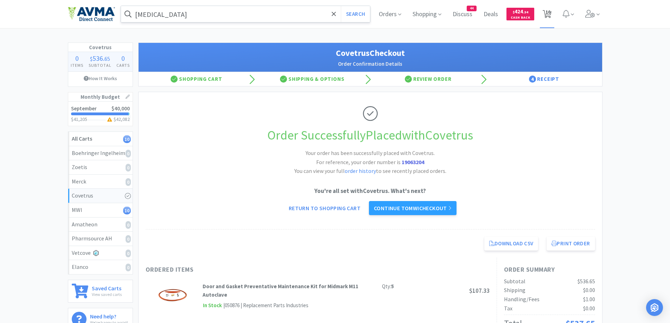
select select "1"
select select "2"
select select "1"
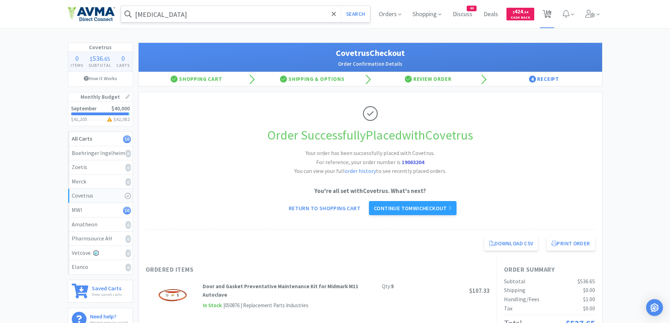
select select "1"
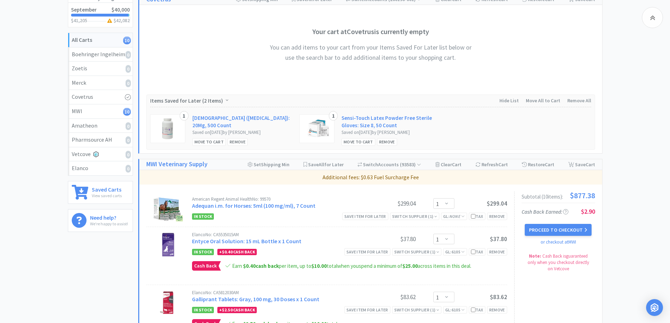
scroll to position [141, 0]
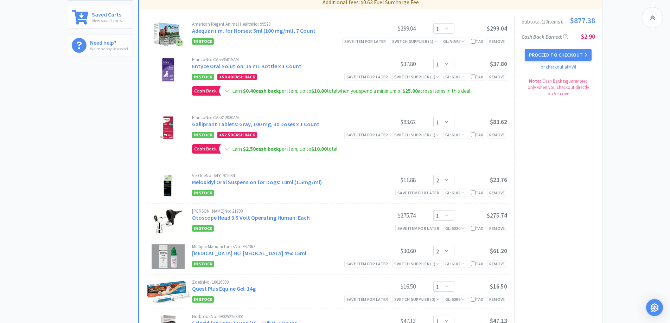
scroll to position [268, 0]
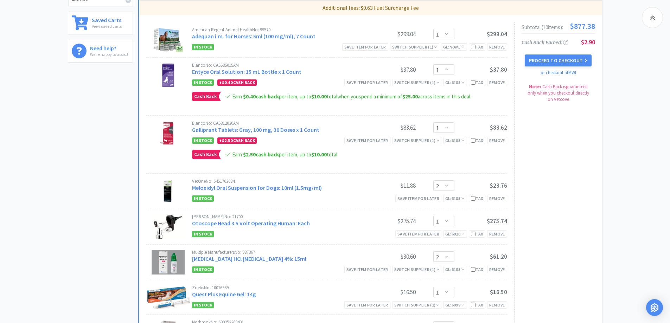
click at [609, 145] on div "All Carts 10 Items $ 877 . 38 Subtotal 1 Carts How It Works Monthly Budget Sept…" at bounding box center [335, 216] width 670 height 885
